Goal: Obtain resource: Download file/media

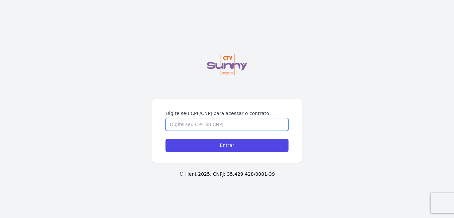
click at [230, 121] on input "Digite seu CPF/CNPJ para acessar o contrato" at bounding box center [227, 124] width 123 height 13
click at [253, 123] on input "Digite seu CPF/CNPJ para acessar o contrato" at bounding box center [227, 124] width 123 height 13
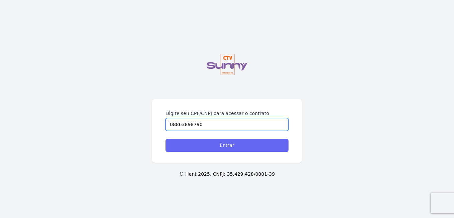
type input "08863898790"
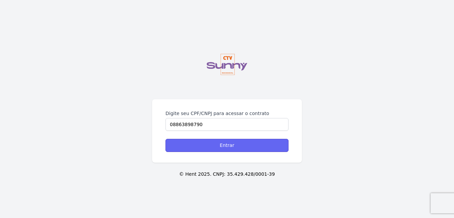
click at [251, 150] on input "Entrar" at bounding box center [227, 145] width 123 height 13
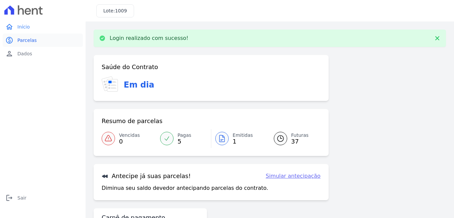
click at [25, 40] on span "Parcelas" at bounding box center [26, 40] width 19 height 7
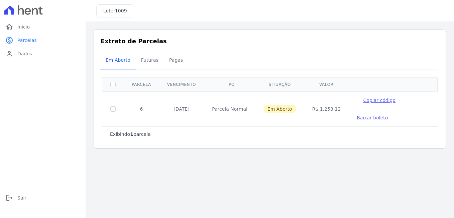
click at [357, 118] on span "Baixar boleto" at bounding box center [372, 117] width 31 height 5
